Goal: Task Accomplishment & Management: Manage account settings

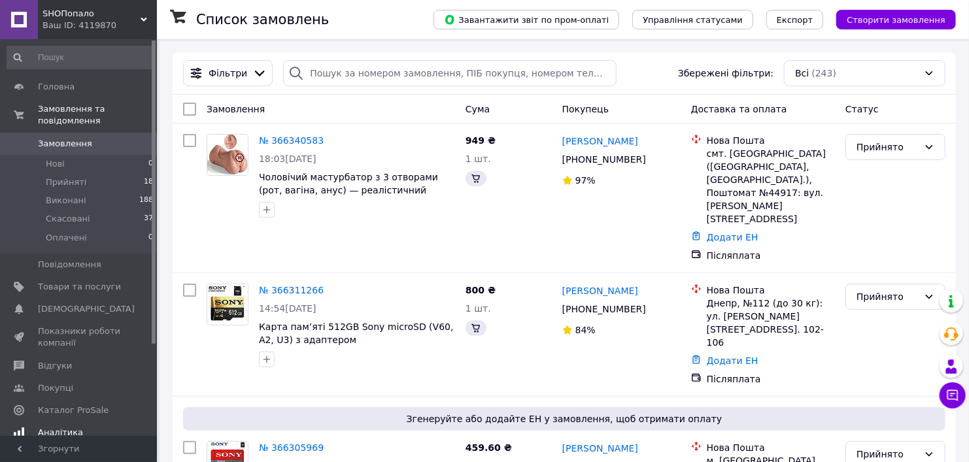
click at [75, 427] on span "Аналітика" at bounding box center [60, 433] width 45 height 12
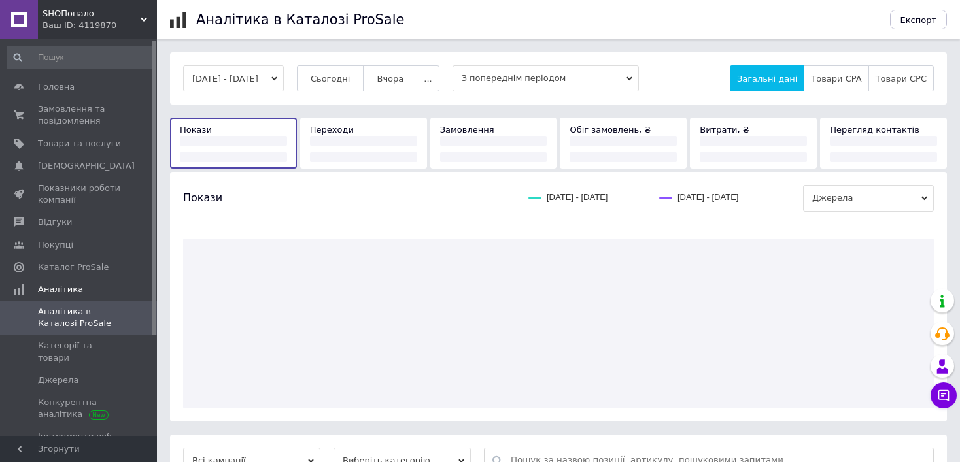
click at [330, 55] on div "[DATE] - [DATE] Сьогодні [GEOGRAPHIC_DATA] ... З попереднім періодом Загальні д…" at bounding box center [558, 78] width 777 height 52
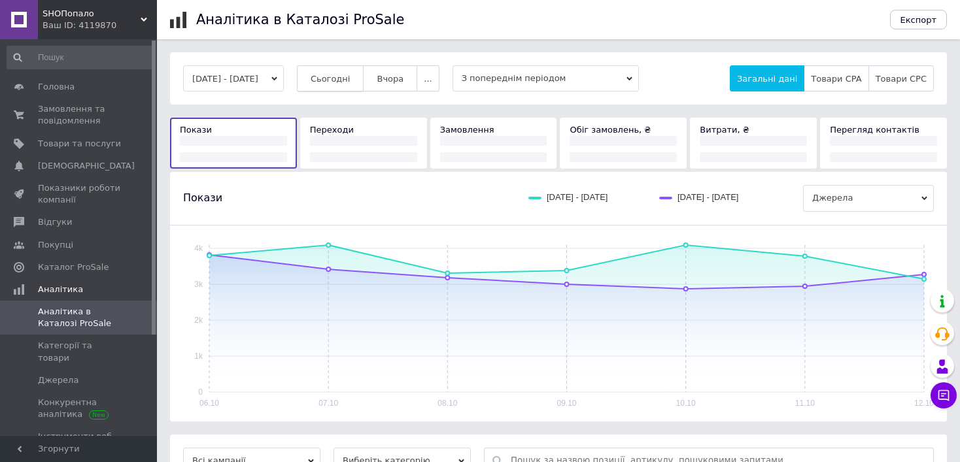
click at [334, 81] on span "Сьогодні" at bounding box center [331, 79] width 40 height 10
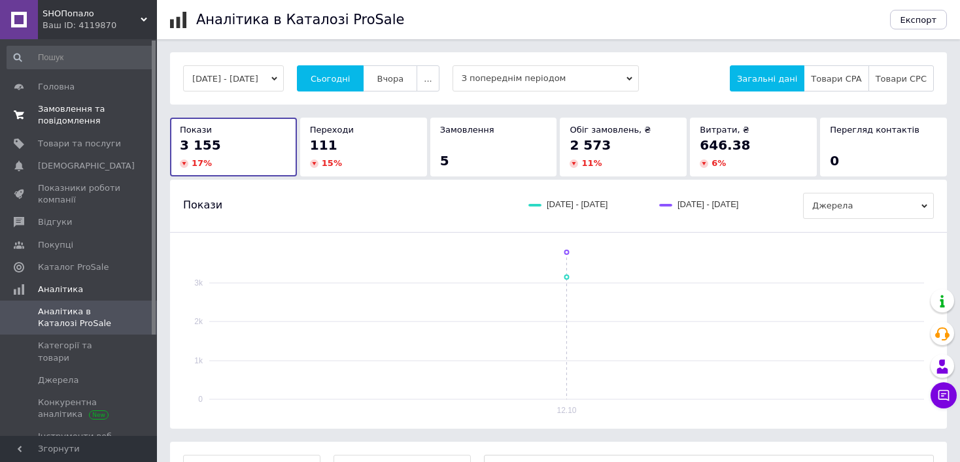
click at [99, 106] on span "Замовлення та повідомлення" at bounding box center [79, 115] width 83 height 24
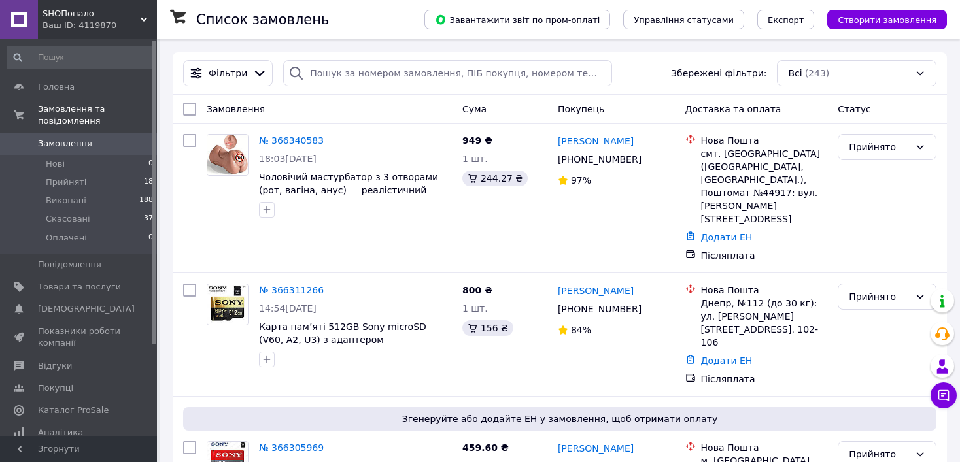
click at [75, 138] on span "Замовлення" at bounding box center [65, 144] width 54 height 12
click at [54, 427] on span "Аналітика" at bounding box center [60, 433] width 45 height 12
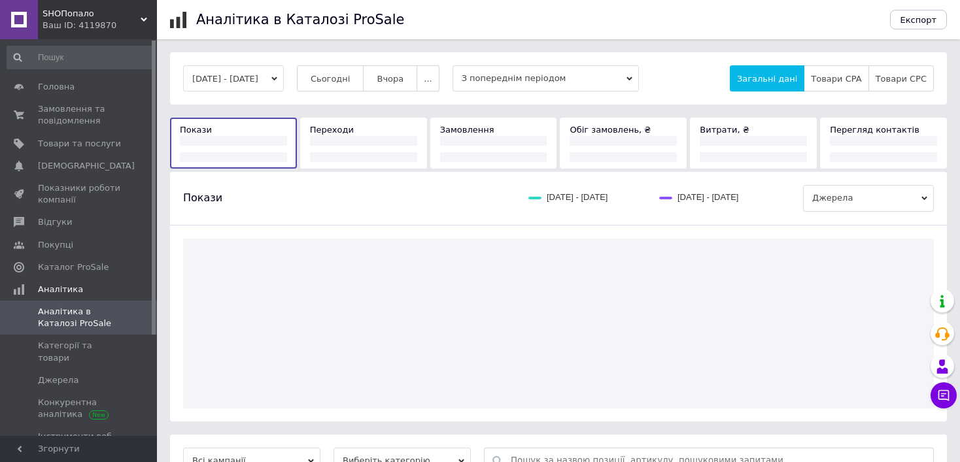
click at [336, 47] on div "Аналітика в Каталозі ProSale Експорт [DATE] - [DATE] Сьогодні Вчора ... З попер…" at bounding box center [558, 266] width 803 height 533
click at [345, 74] on span "Сьогодні" at bounding box center [331, 79] width 40 height 10
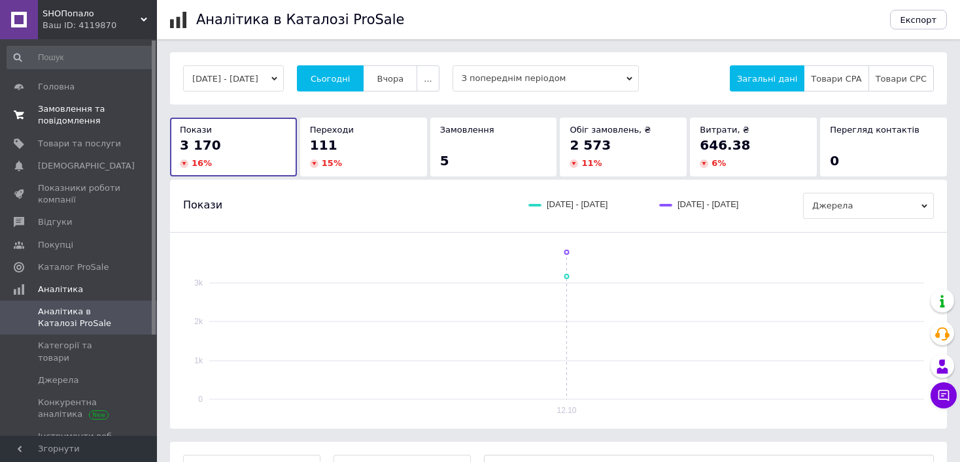
click at [50, 126] on span "Замовлення та повідомлення" at bounding box center [79, 115] width 83 height 24
